Goal: Information Seeking & Learning: Learn about a topic

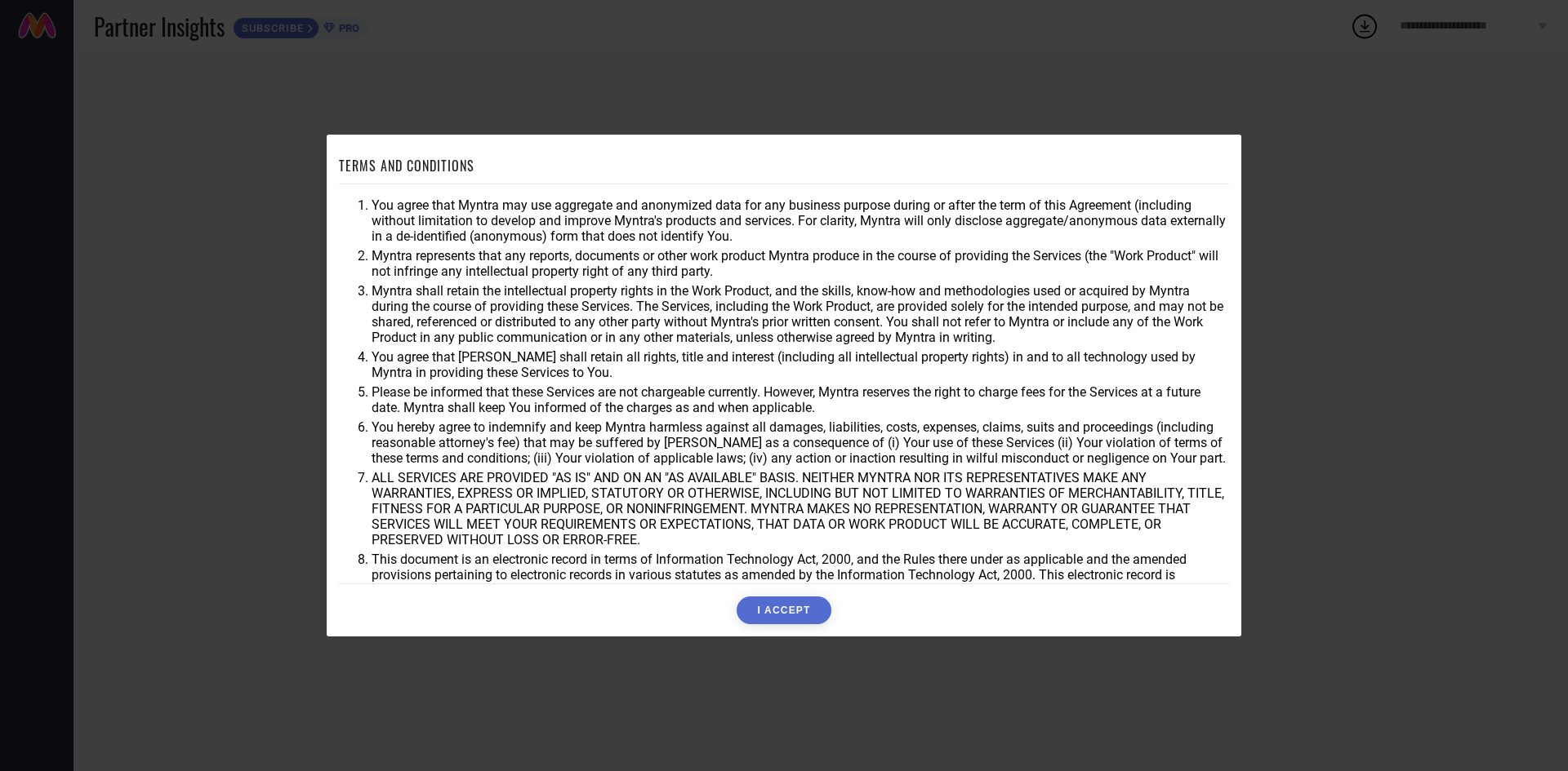
click at [791, 611] on button "I ACCEPT" at bounding box center [784, 611] width 94 height 28
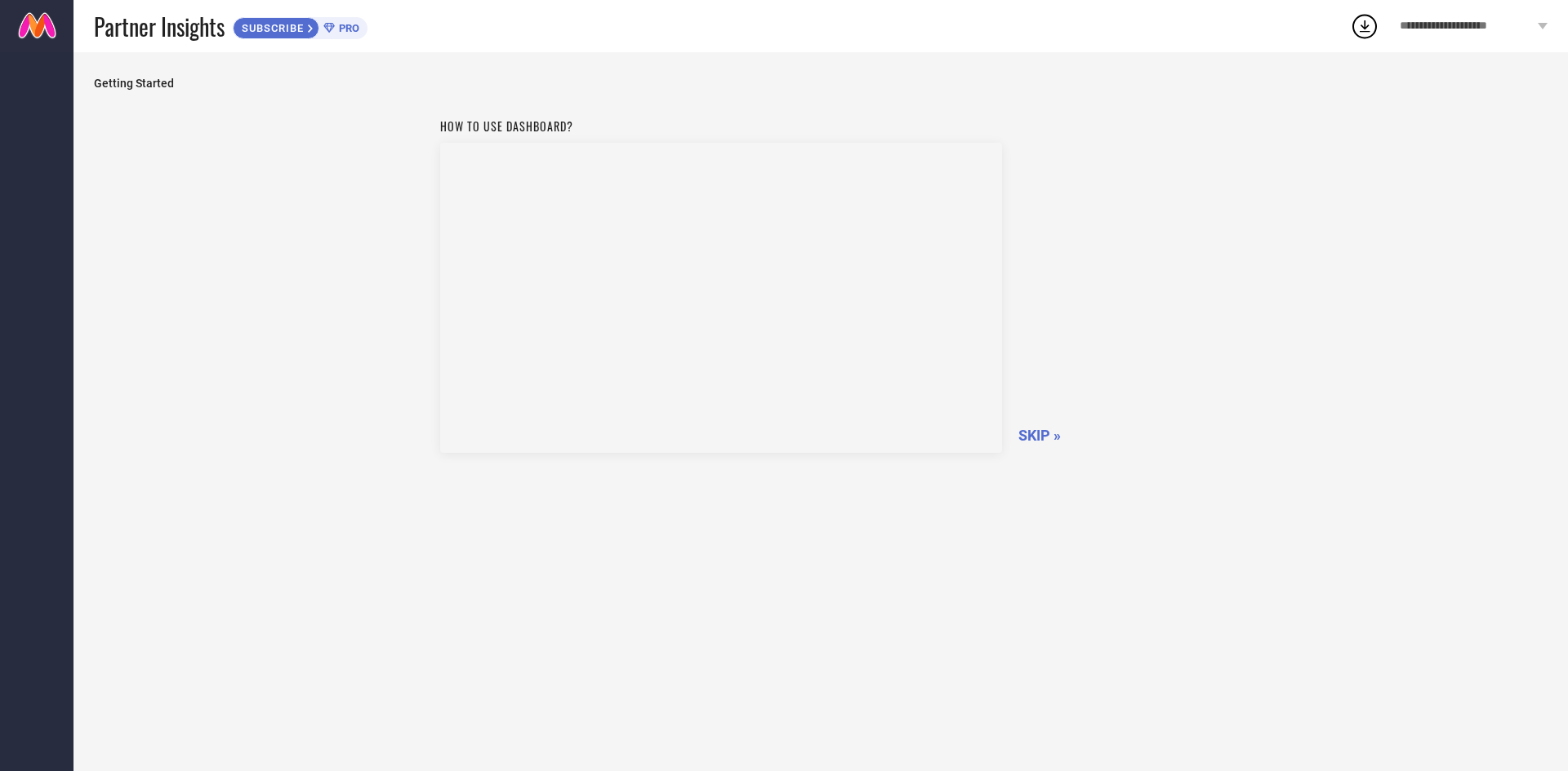
click at [1046, 436] on span "SKIP »" at bounding box center [1039, 435] width 42 height 17
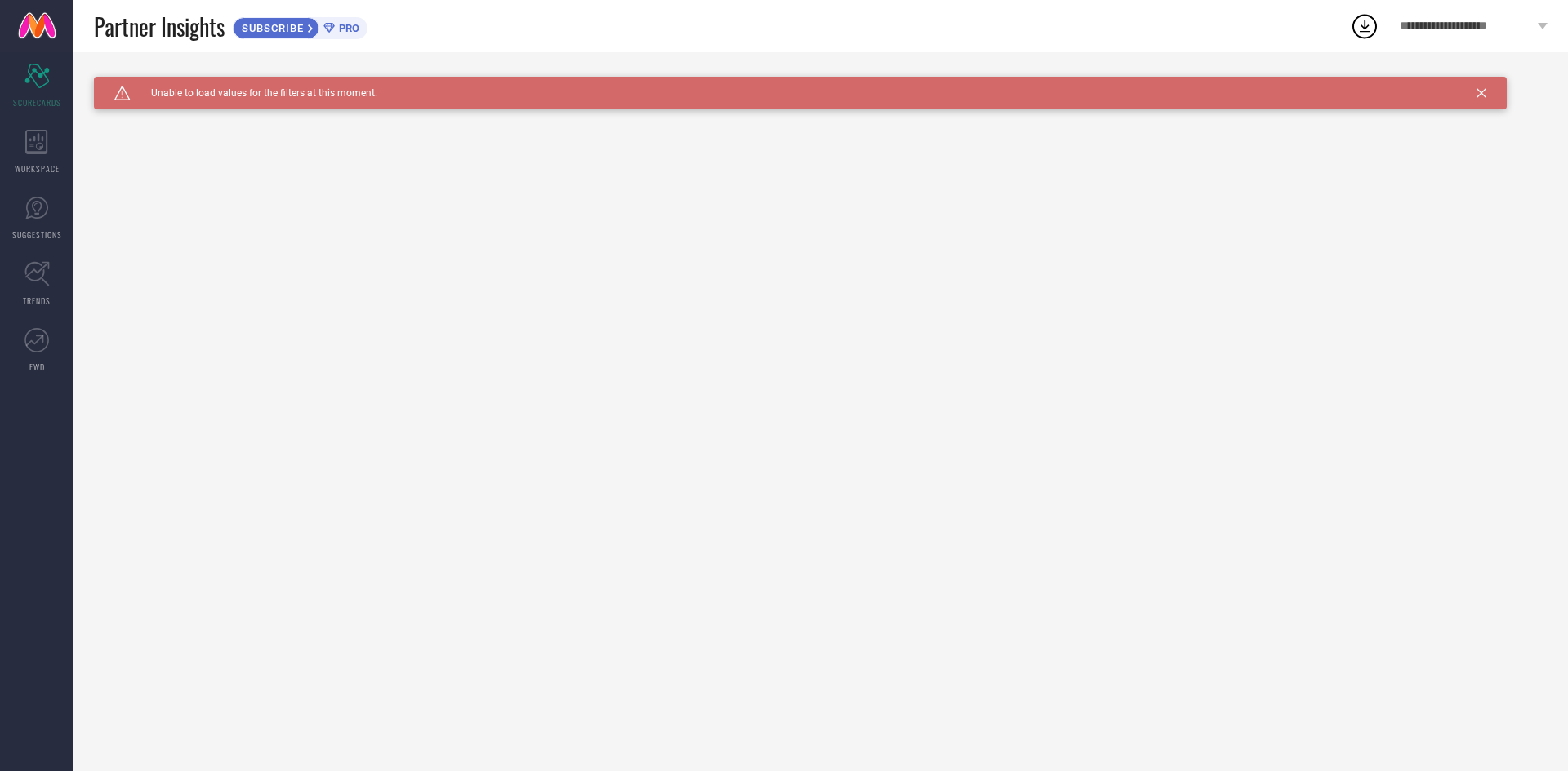
click at [1485, 93] on icon at bounding box center [1481, 93] width 9 height 9
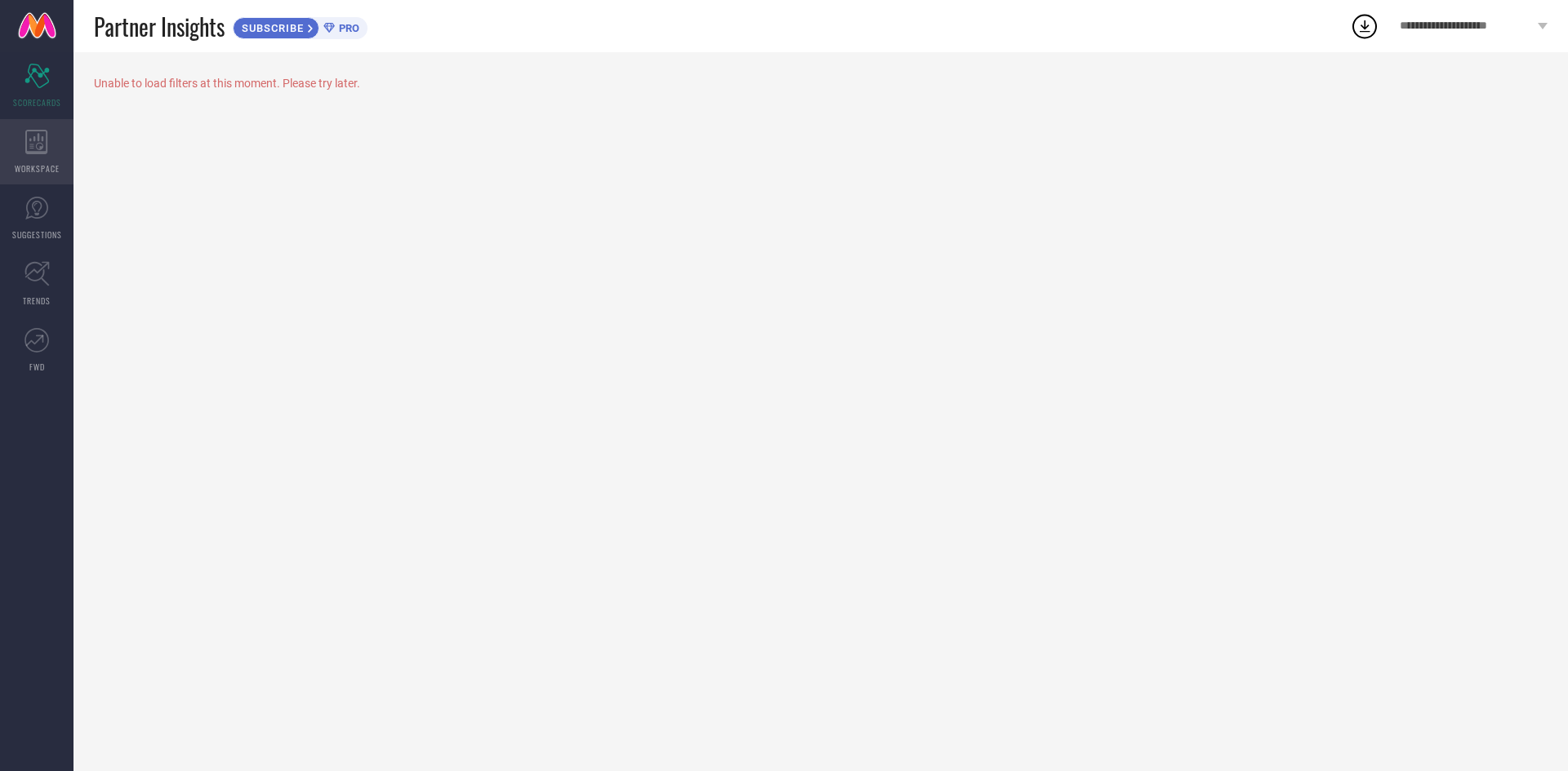
click at [31, 150] on icon at bounding box center [37, 142] width 22 height 24
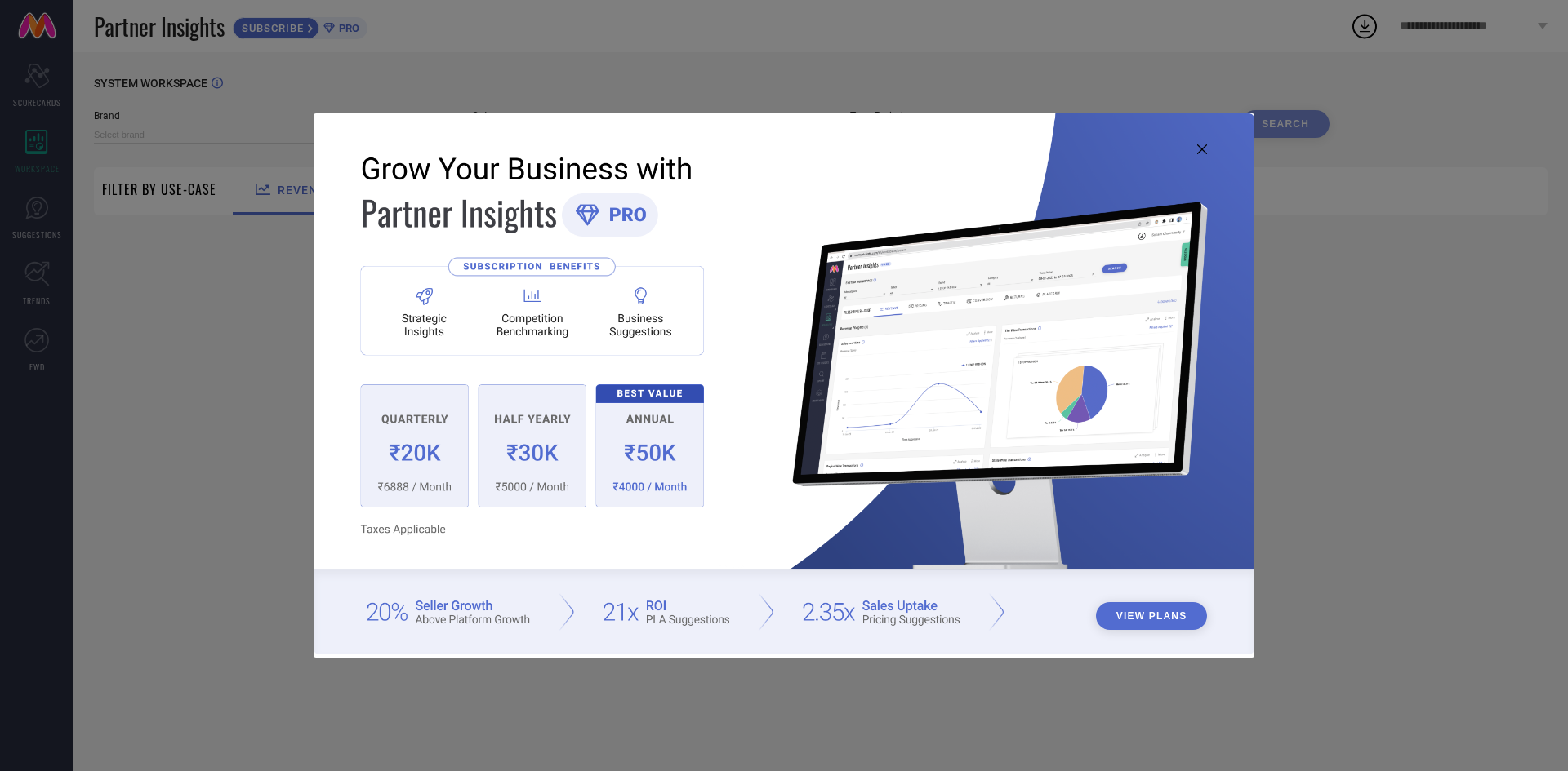
type input "1 STOP FASHION"
type input "All"
click at [1198, 148] on icon at bounding box center [1202, 149] width 9 height 9
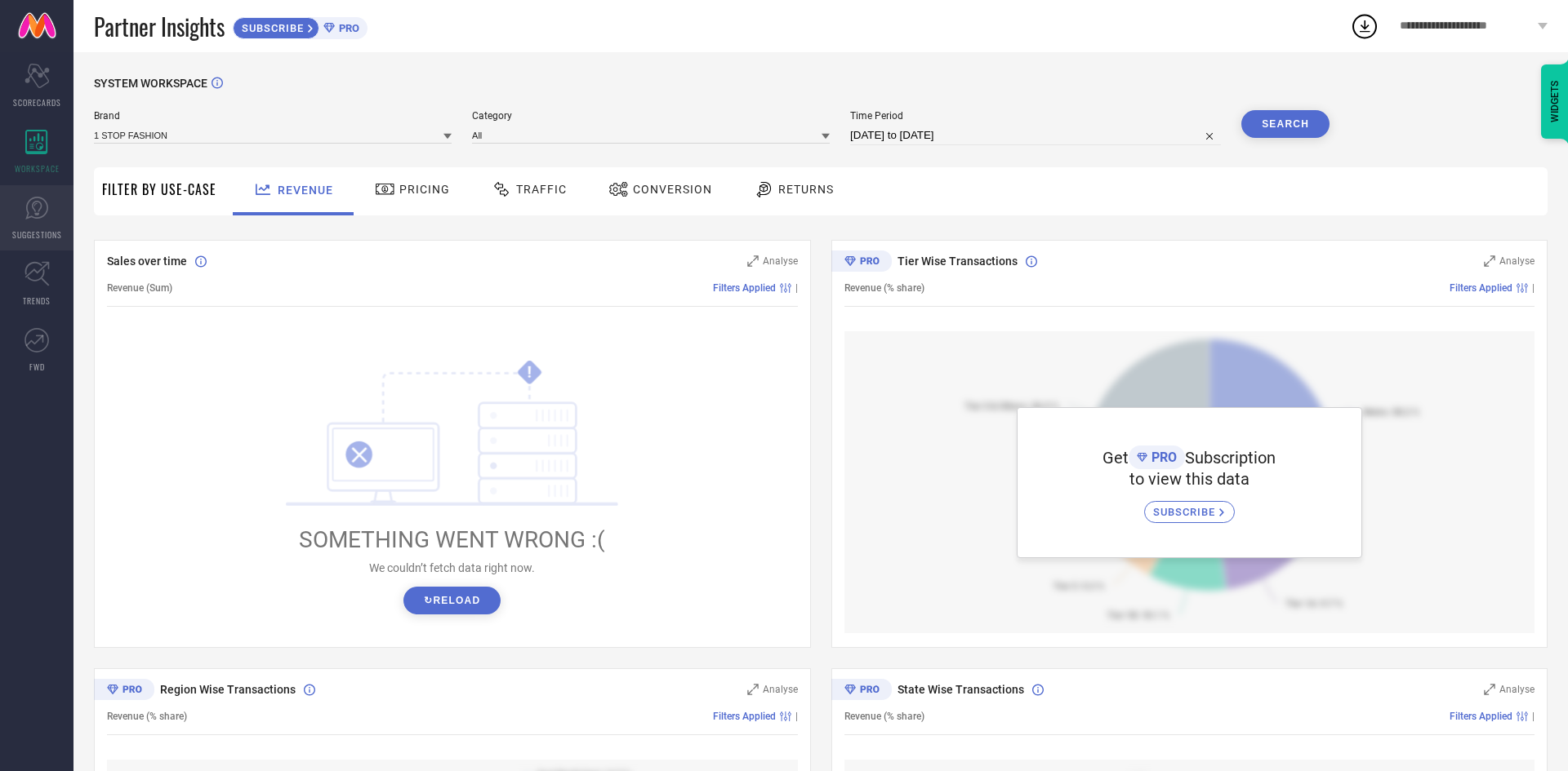
click at [45, 214] on icon at bounding box center [37, 208] width 22 height 22
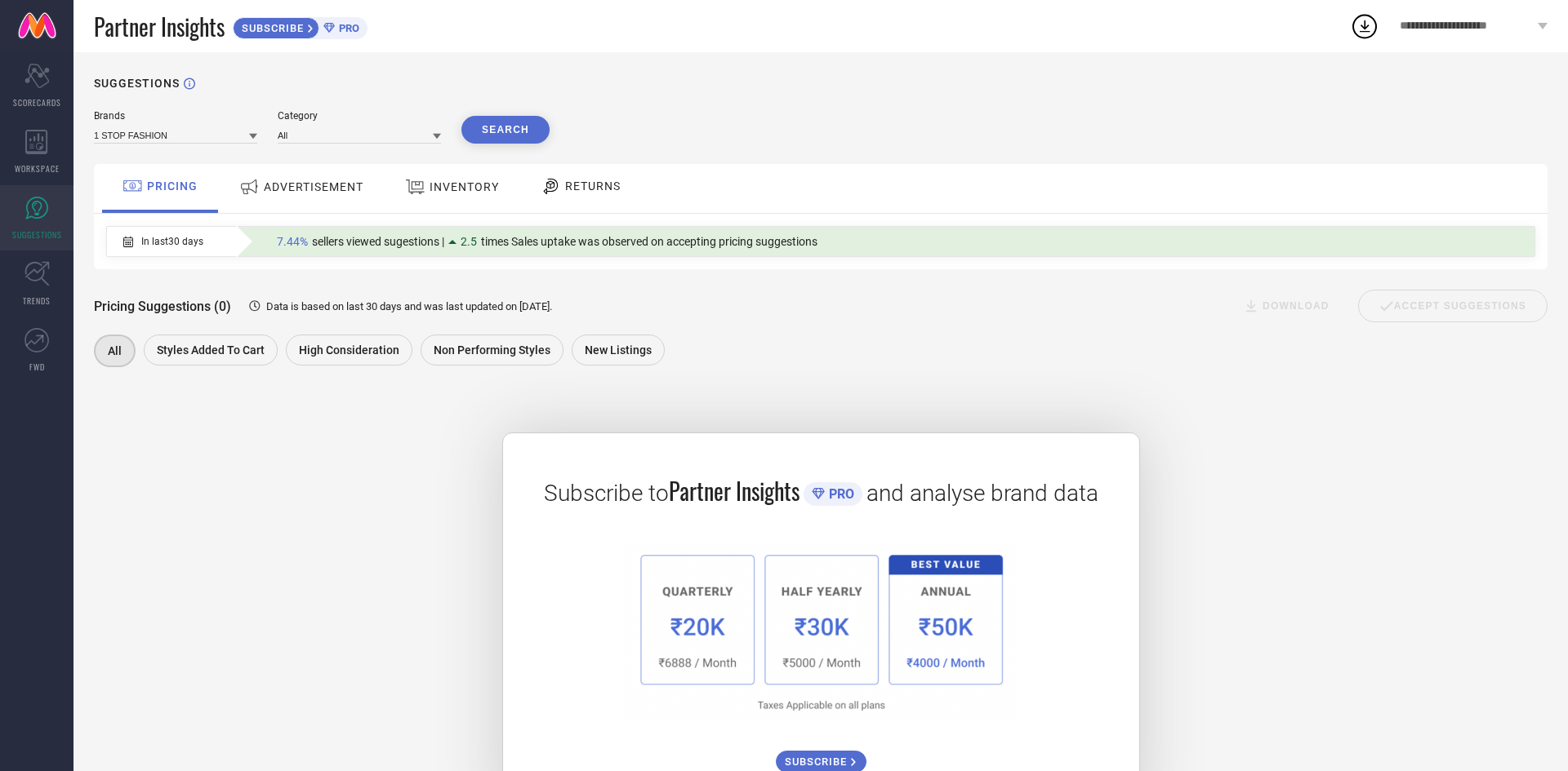
click at [319, 184] on span "ADVERTISEMENT" at bounding box center [314, 187] width 99 height 13
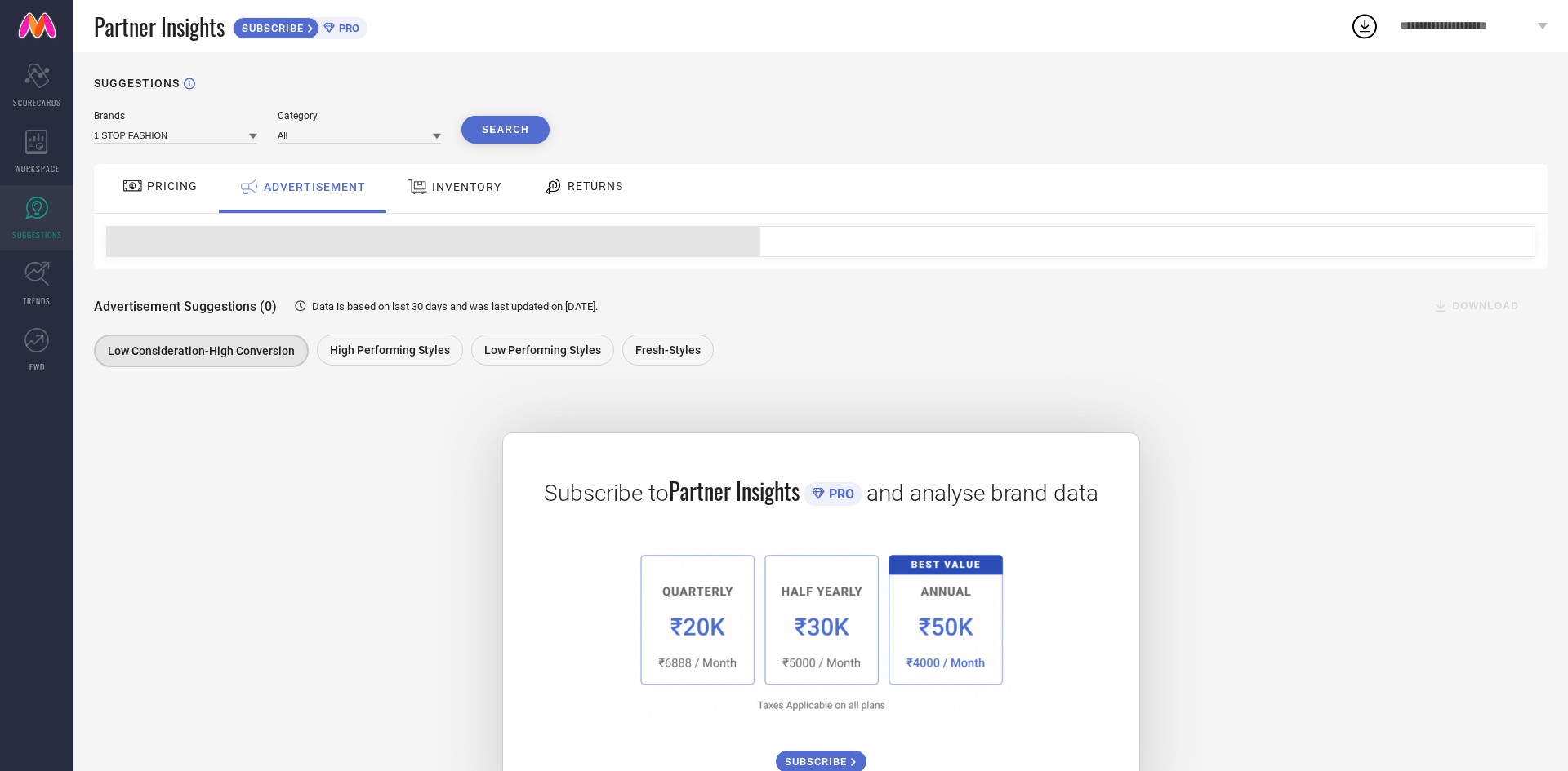
click at [463, 196] on div "INVENTORY" at bounding box center [454, 186] width 102 height 29
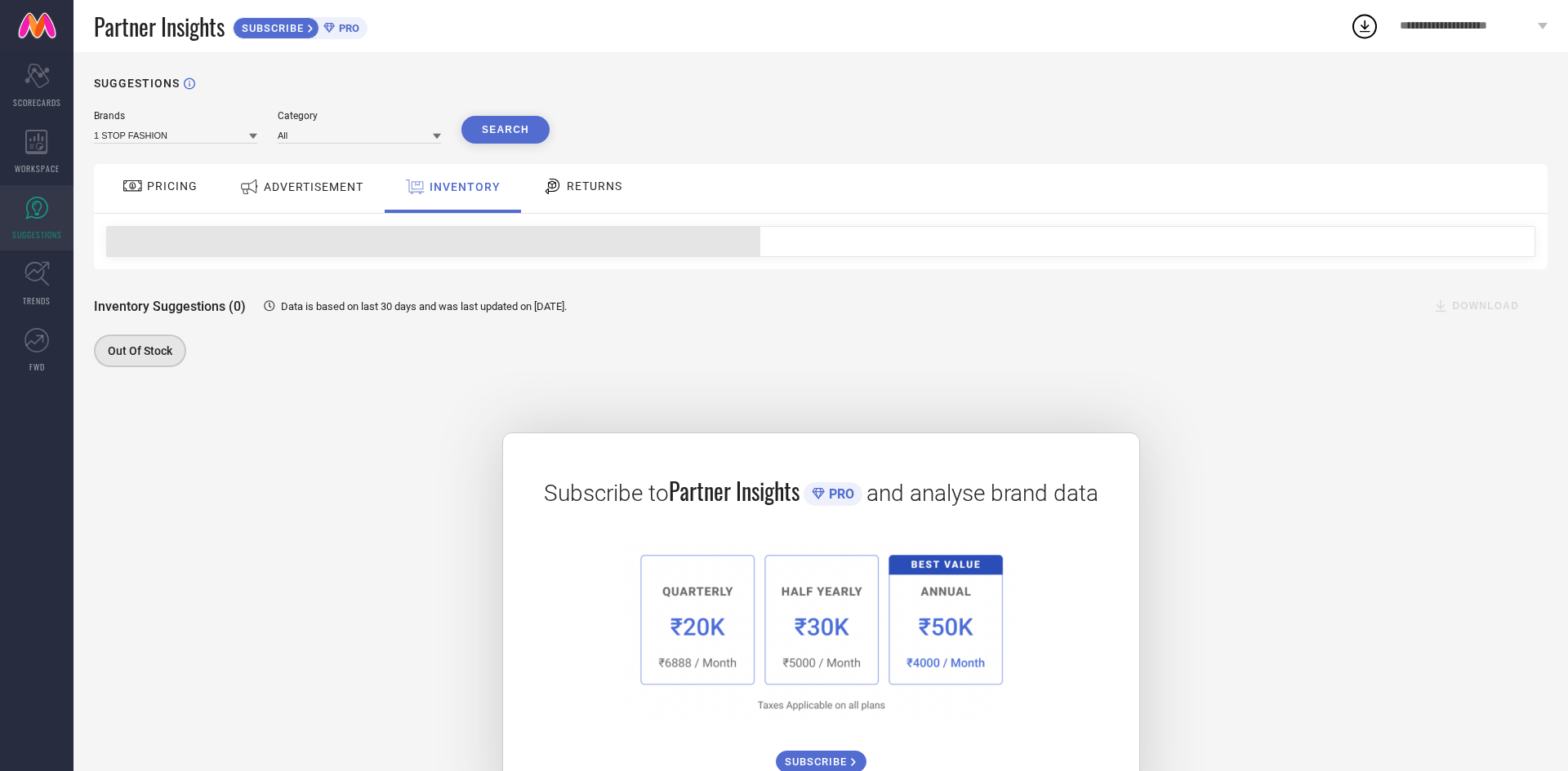
click at [609, 195] on div "RETURNS" at bounding box center [582, 186] width 88 height 28
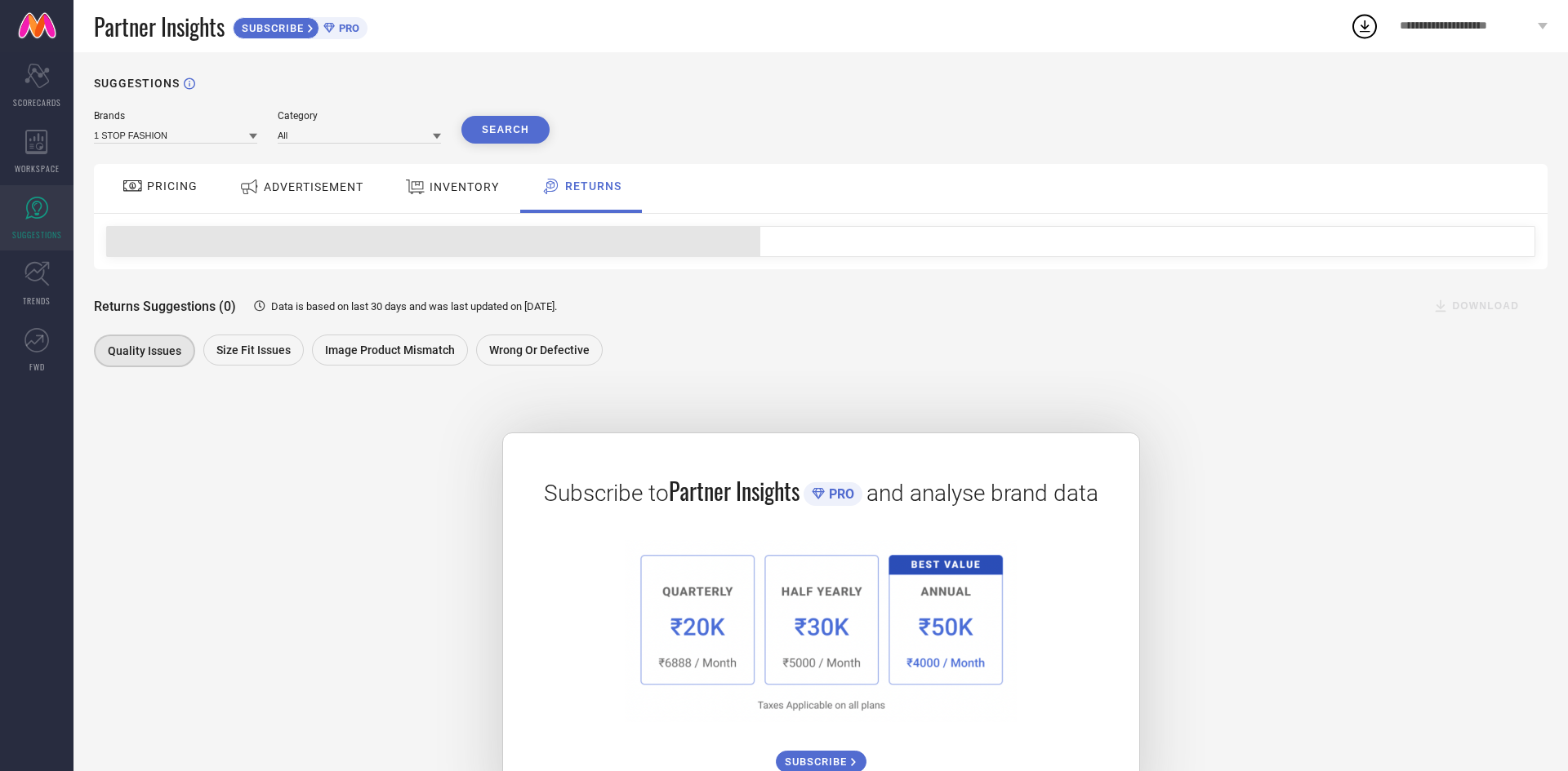
click at [161, 184] on span "PRICING" at bounding box center [172, 186] width 51 height 13
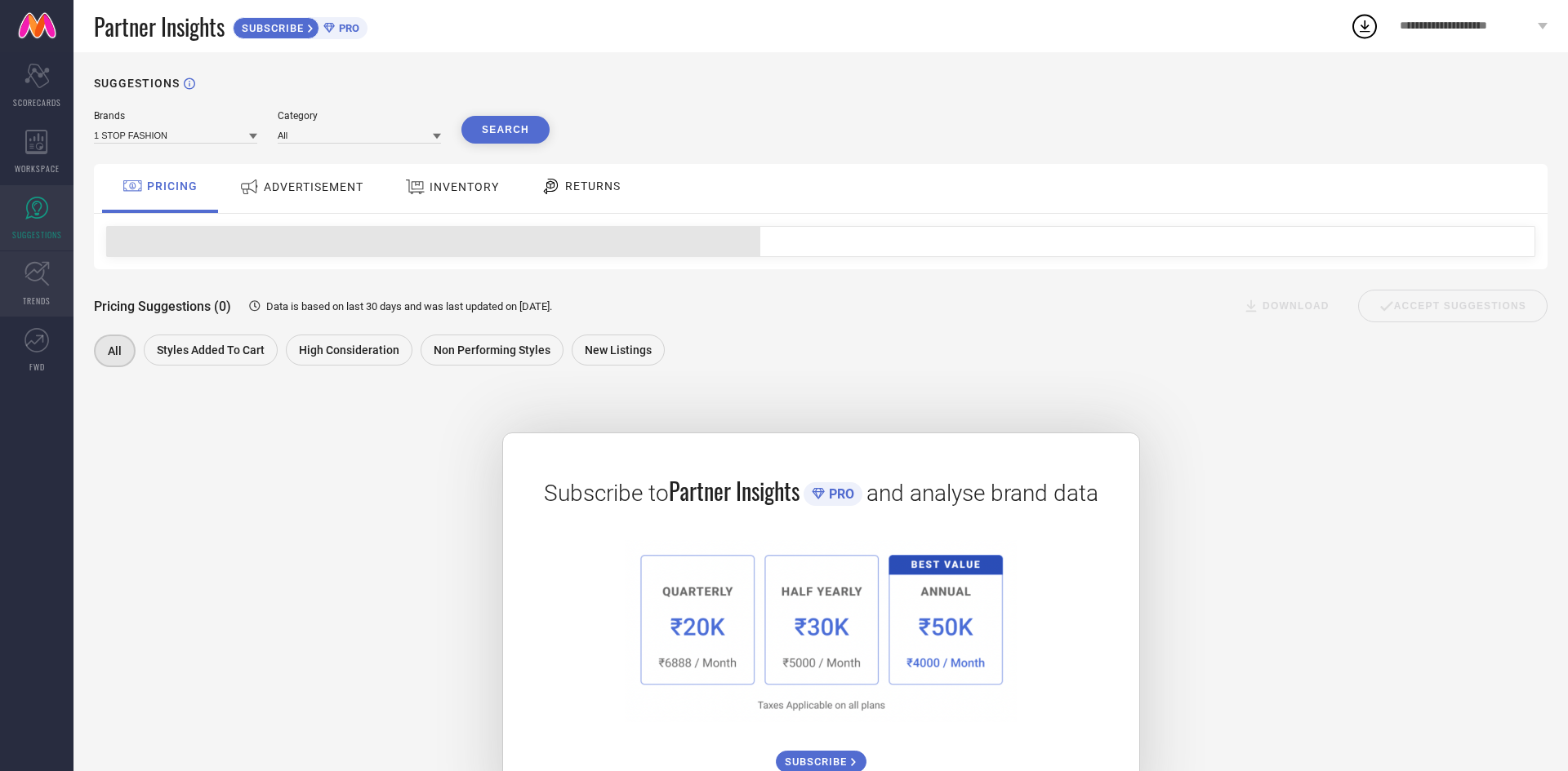
click at [32, 286] on link "TRENDS" at bounding box center [37, 284] width 73 height 65
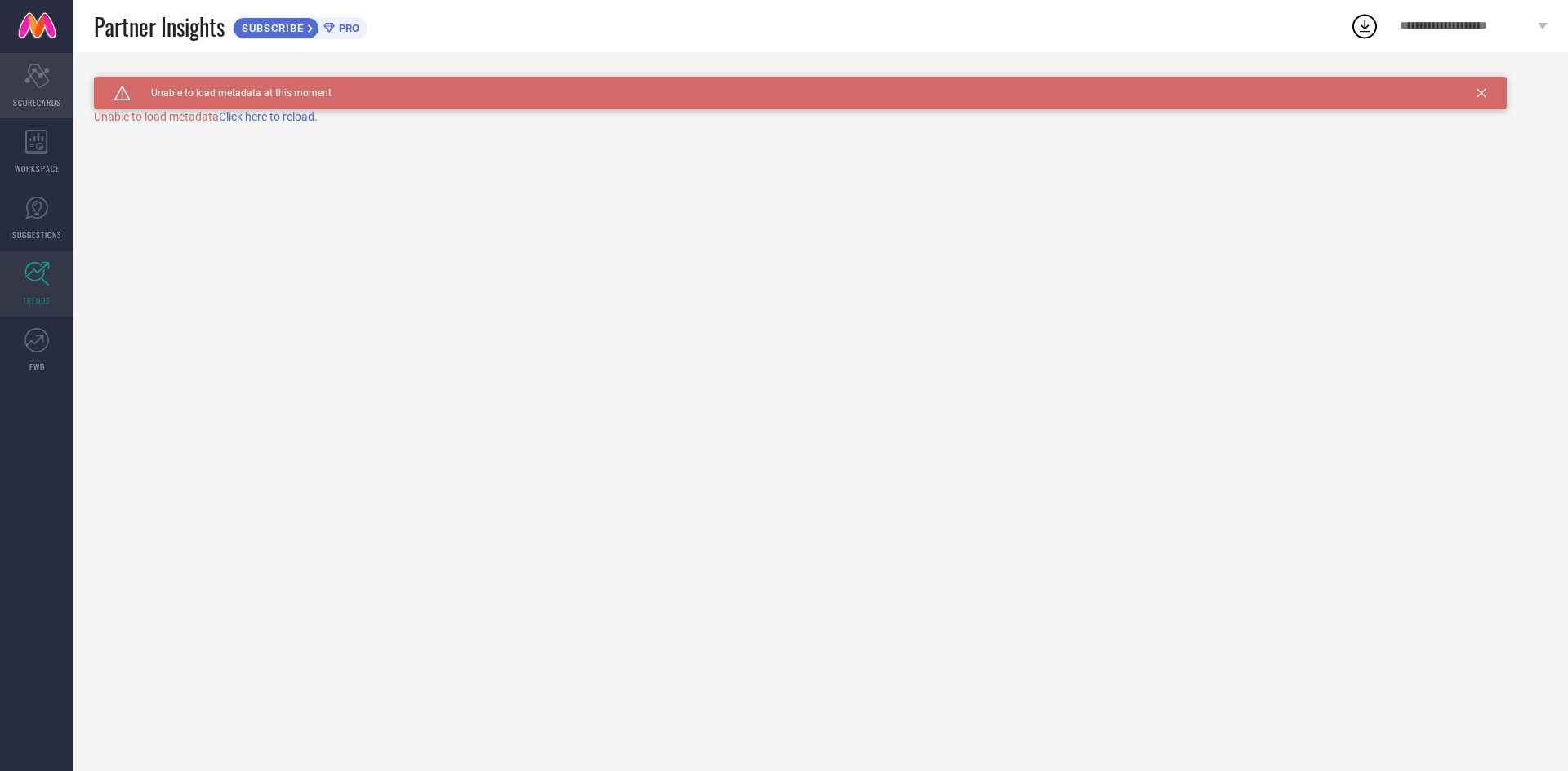
click at [29, 80] on icon at bounding box center [37, 76] width 24 height 24
